Goal: Communication & Community: Ask a question

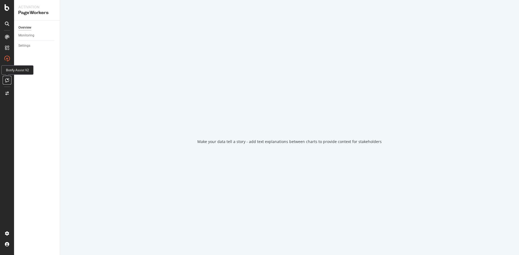
click at [9, 80] on div at bounding box center [7, 80] width 9 height 9
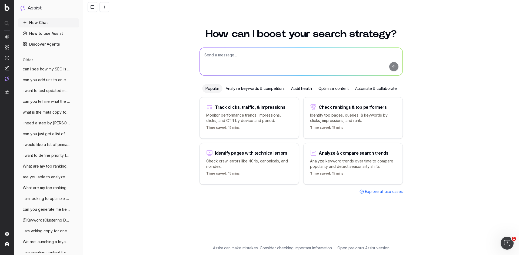
click at [226, 58] on textarea at bounding box center [301, 62] width 203 height 28
type textarea "can i add in a redirect on botify"
